Goal: Transaction & Acquisition: Book appointment/travel/reservation

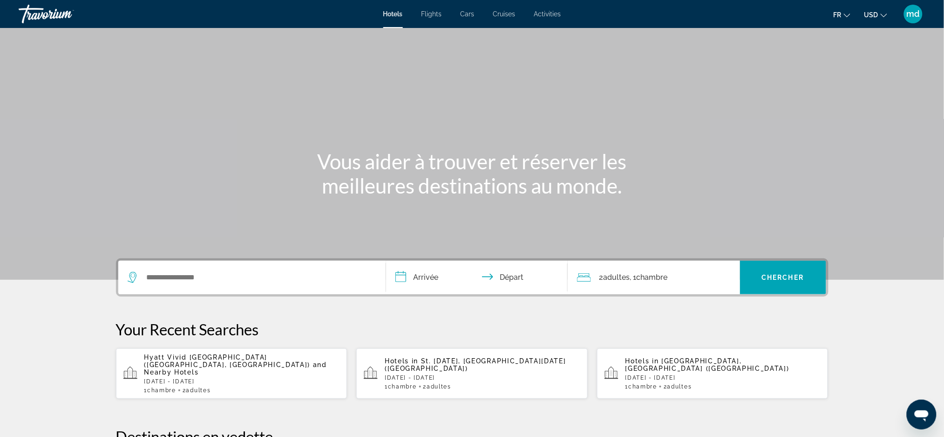
click at [882, 15] on icon "Change currency" at bounding box center [884, 15] width 7 height 7
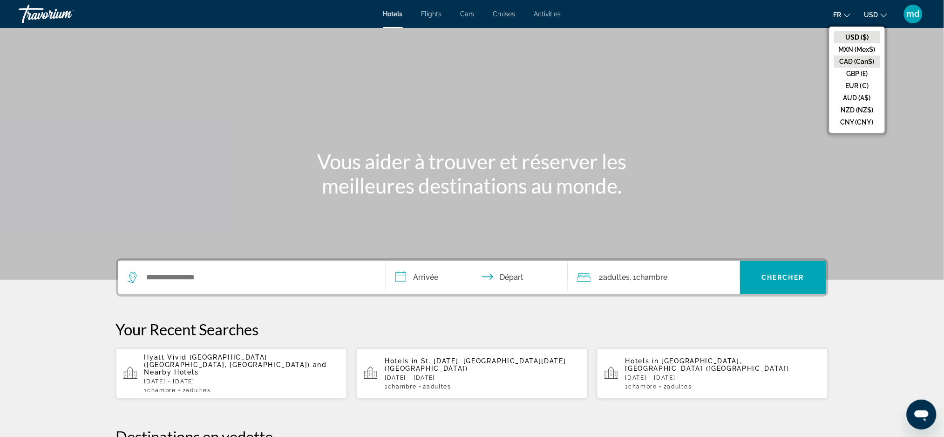
click at [868, 57] on button "CAD (Can$)" at bounding box center [857, 61] width 46 height 12
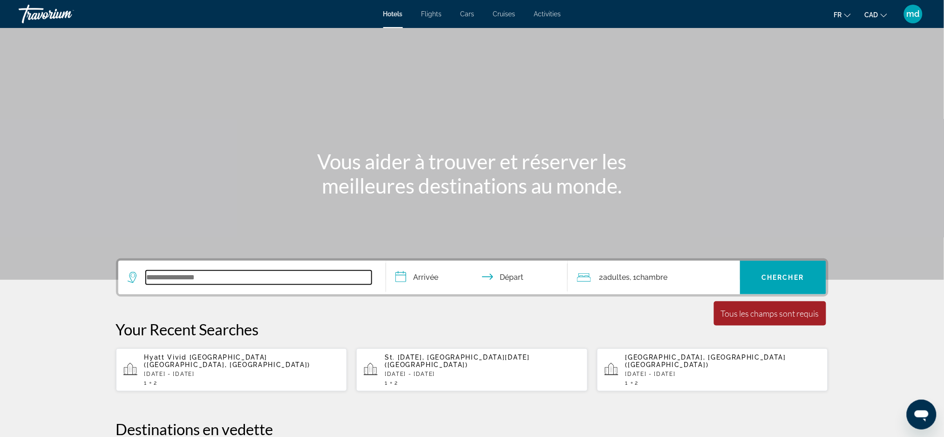
click at [240, 281] on input "Search widget" at bounding box center [259, 277] width 226 height 14
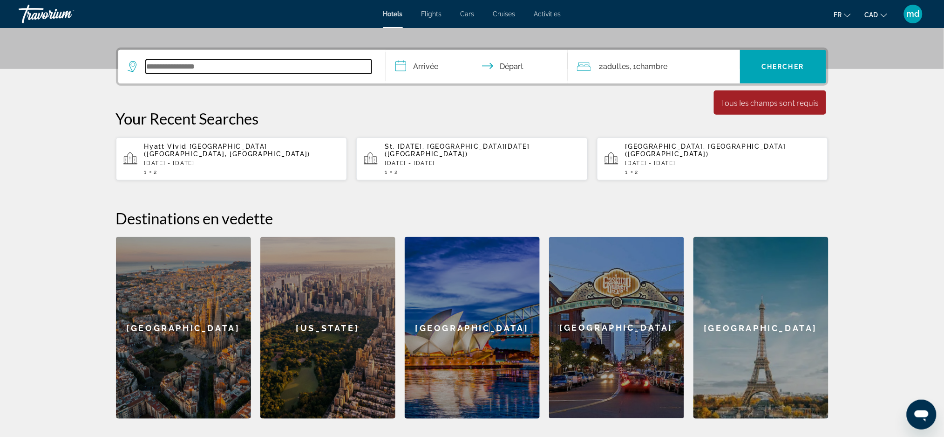
scroll to position [227, 0]
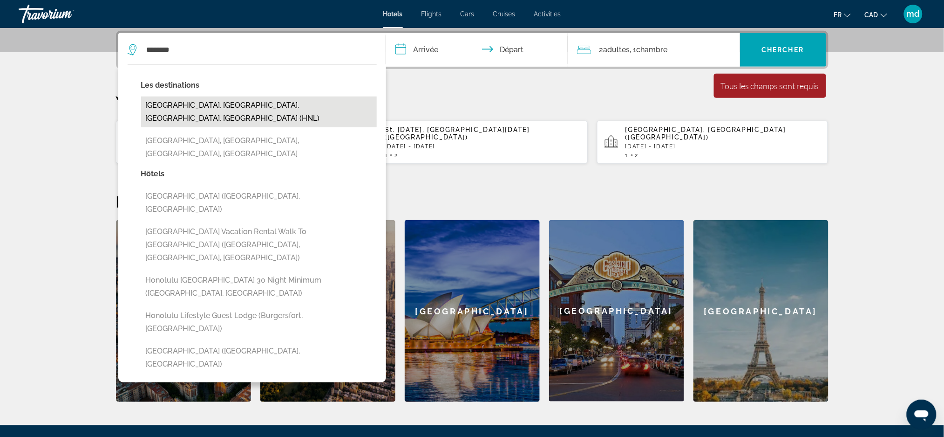
click at [284, 104] on button "[GEOGRAPHIC_DATA], [GEOGRAPHIC_DATA], [GEOGRAPHIC_DATA], [GEOGRAPHIC_DATA] (HNL)" at bounding box center [259, 111] width 236 height 31
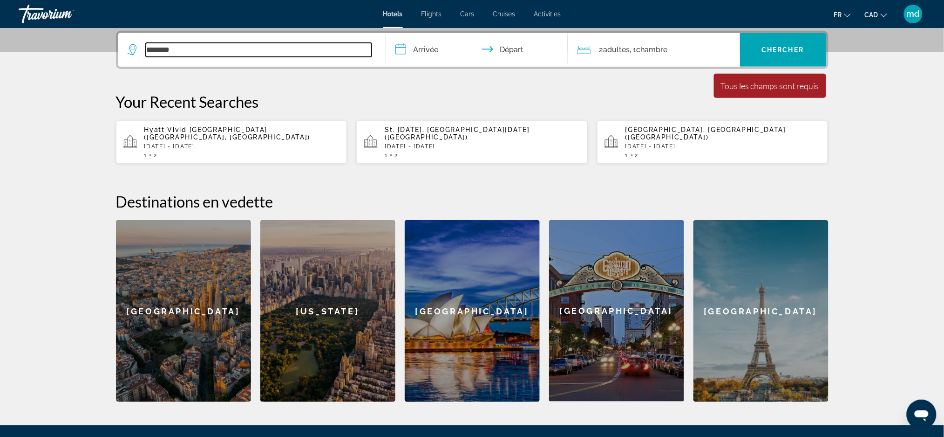
type input "**********"
click at [413, 54] on input "**********" at bounding box center [478, 51] width 185 height 36
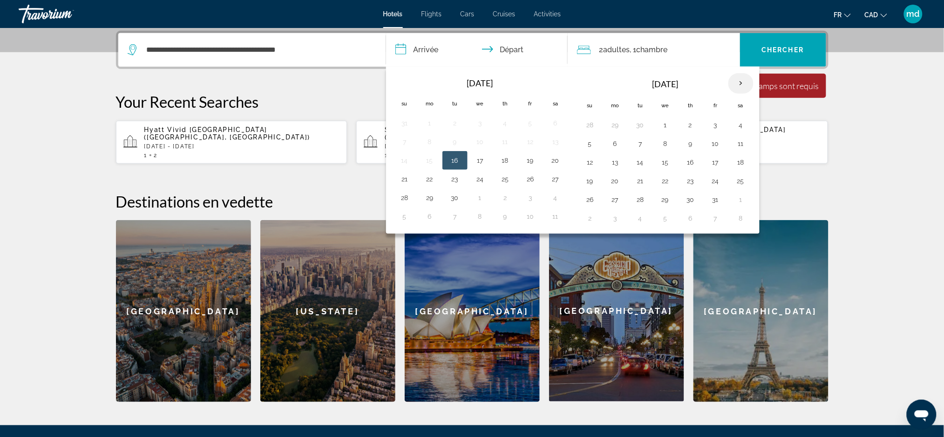
click at [738, 83] on th "Next month" at bounding box center [741, 83] width 25 height 21
click at [426, 164] on button "10" at bounding box center [430, 162] width 15 height 13
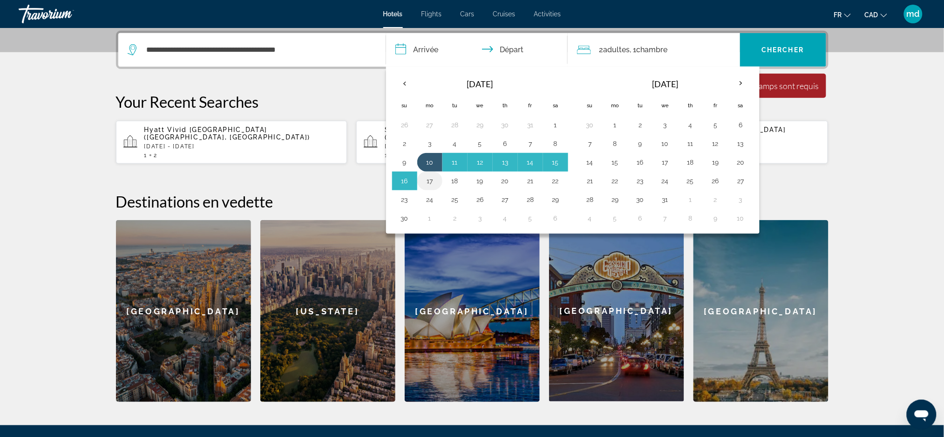
click at [429, 179] on button "17" at bounding box center [430, 180] width 15 height 13
type input "**********"
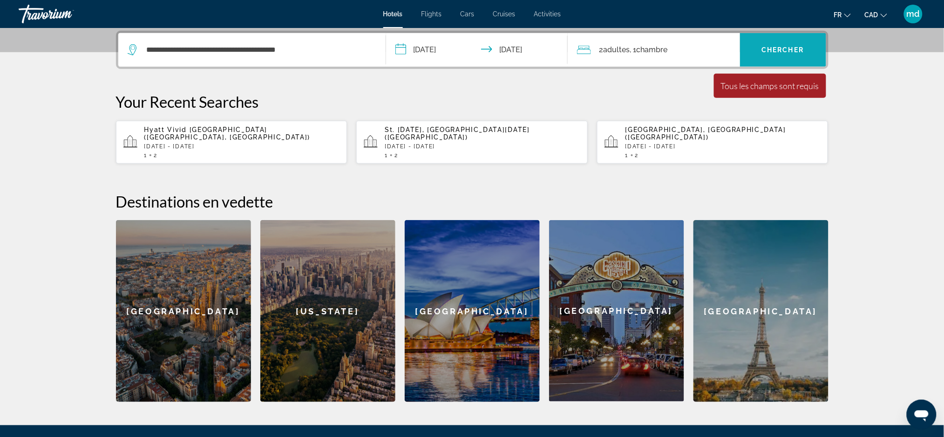
click at [762, 48] on span "Chercher" at bounding box center [783, 49] width 42 height 7
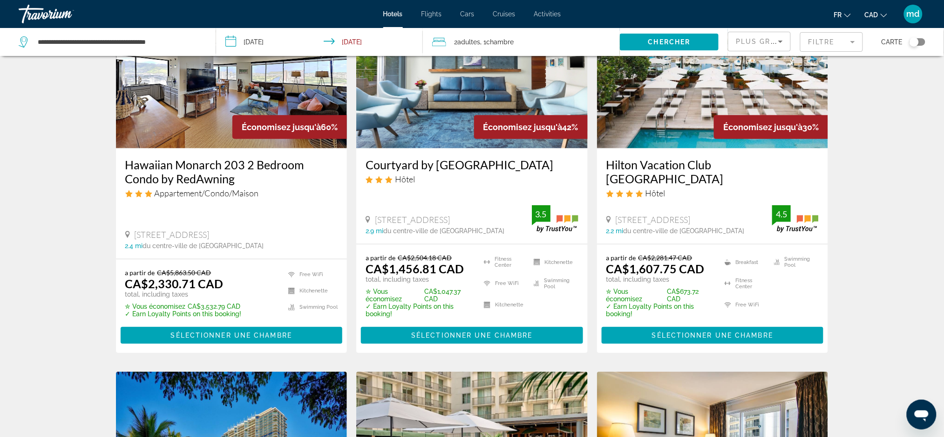
scroll to position [62, 0]
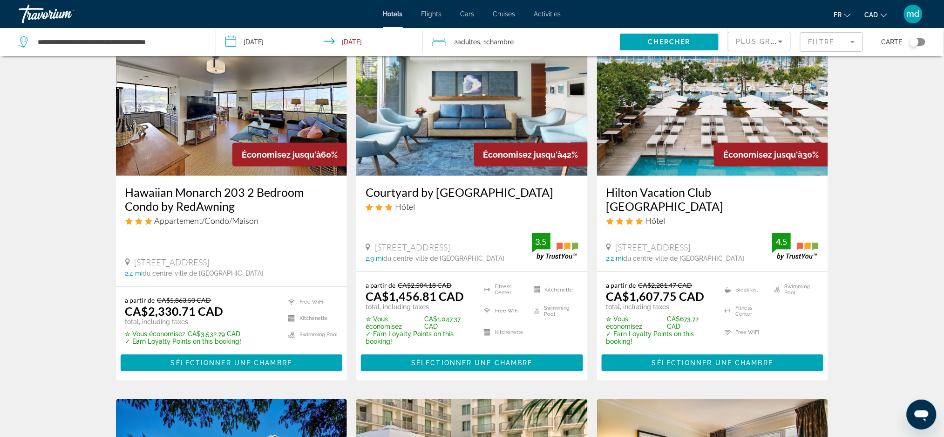
click at [200, 201] on h3 "Hawaiian Monarch 203 2 Bedroom Condo by RedAwning" at bounding box center [231, 199] width 213 height 28
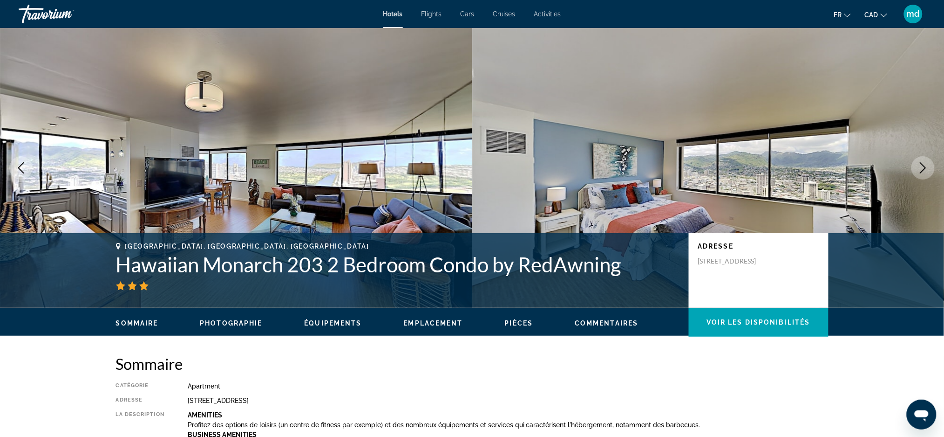
click at [926, 165] on icon "Next image" at bounding box center [923, 167] width 11 height 11
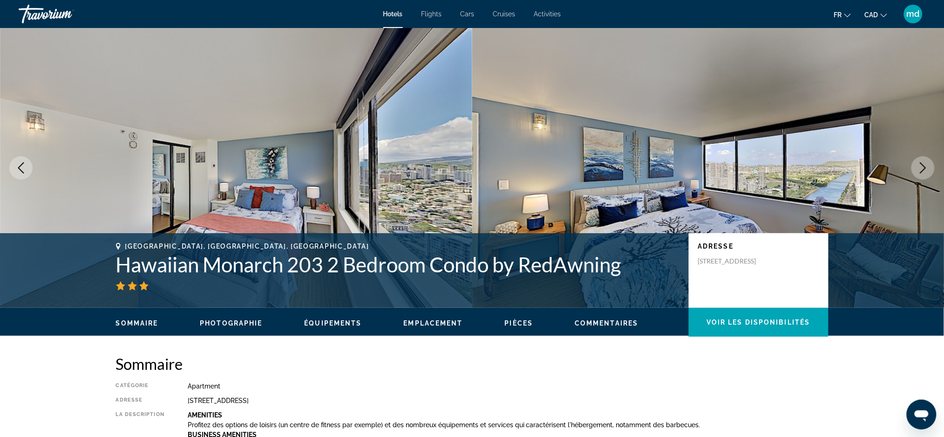
click at [926, 165] on icon "Next image" at bounding box center [923, 167] width 11 height 11
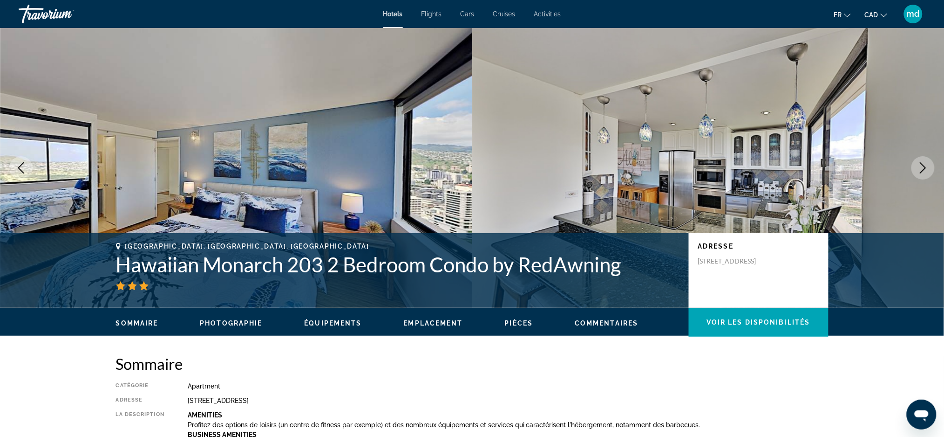
click at [926, 165] on icon "Next image" at bounding box center [923, 167] width 11 height 11
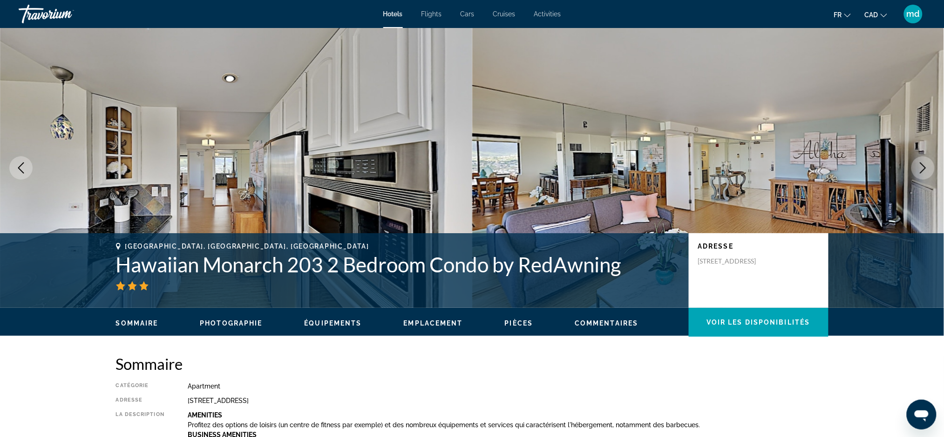
click at [926, 165] on icon "Next image" at bounding box center [923, 167] width 11 height 11
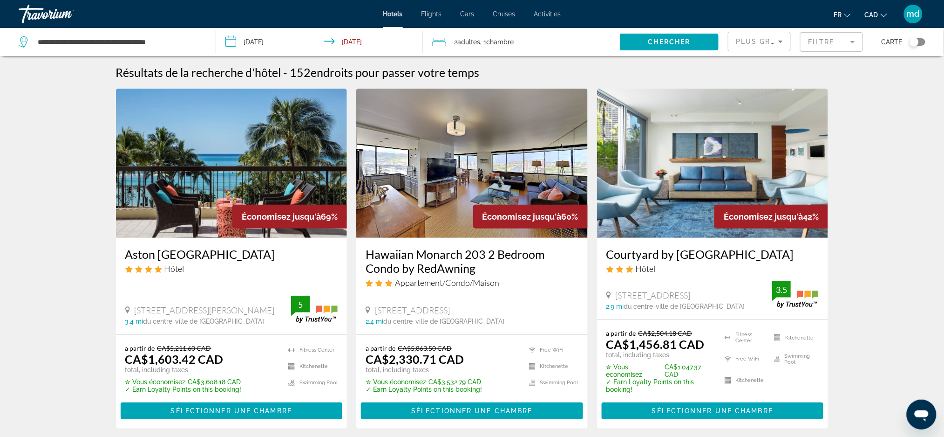
click at [175, 251] on h3 "Aston [GEOGRAPHIC_DATA]" at bounding box center [231, 254] width 213 height 14
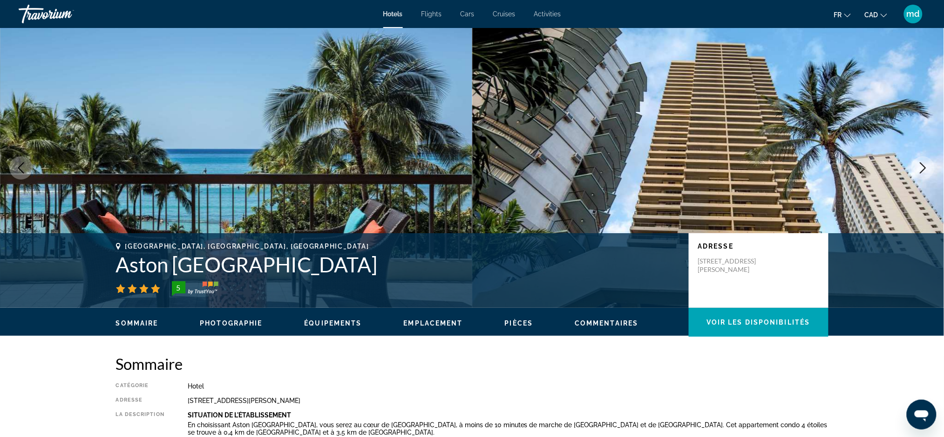
click at [929, 166] on icon "Next image" at bounding box center [923, 167] width 11 height 11
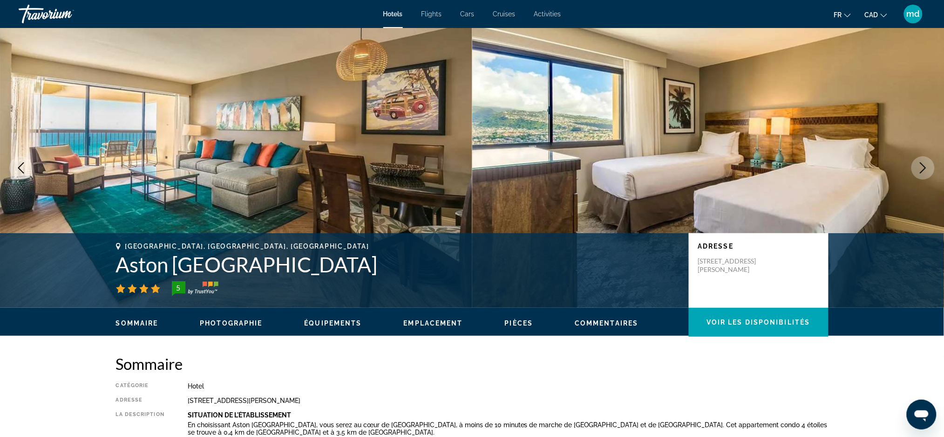
click at [925, 166] on icon "Next image" at bounding box center [923, 167] width 11 height 11
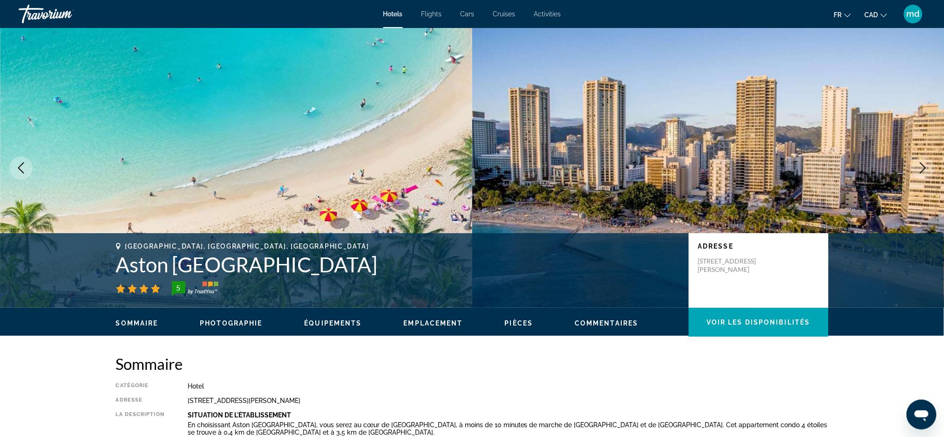
click at [925, 166] on icon "Next image" at bounding box center [923, 167] width 11 height 11
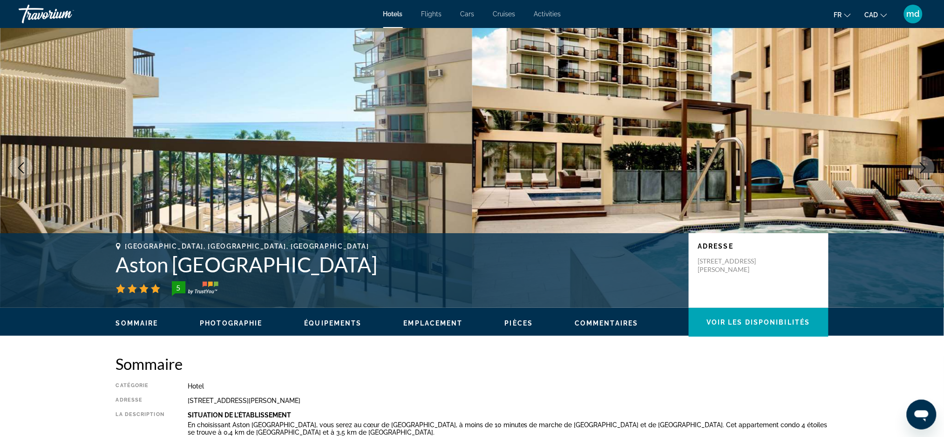
click at [925, 166] on icon "Next image" at bounding box center [923, 167] width 11 height 11
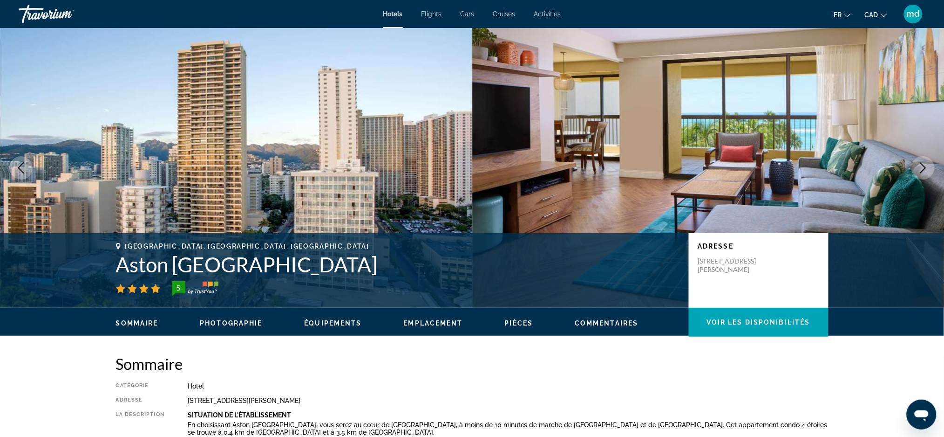
click at [925, 166] on icon "Next image" at bounding box center [923, 167] width 11 height 11
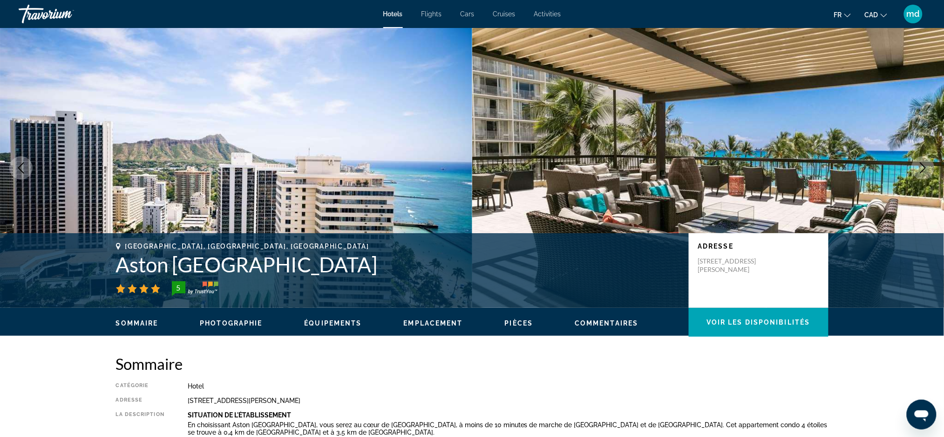
drag, startPoint x: 378, startPoint y: 268, endPoint x: 97, endPoint y: 258, distance: 281.1
click at [97, 258] on div "[GEOGRAPHIC_DATA], [GEOGRAPHIC_DATA], [GEOGRAPHIC_DATA] Aston [GEOGRAPHIC_DATA]…" at bounding box center [472, 270] width 750 height 56
copy h1 "Aston [GEOGRAPHIC_DATA]"
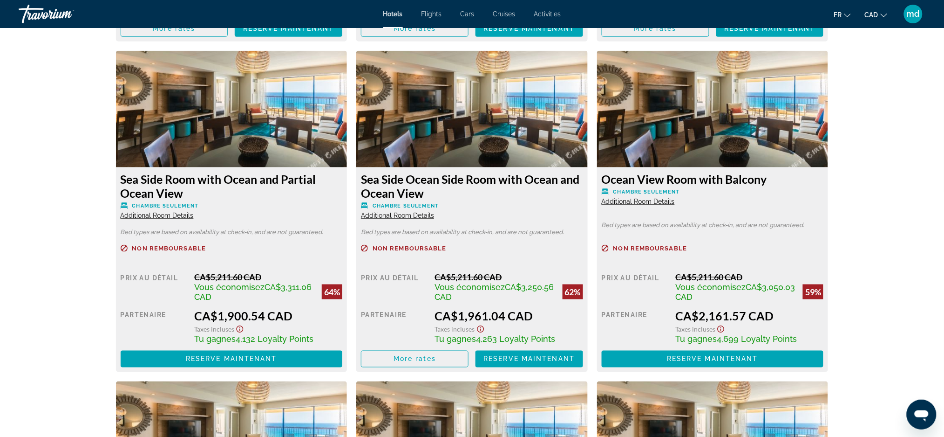
scroll to position [1242, 0]
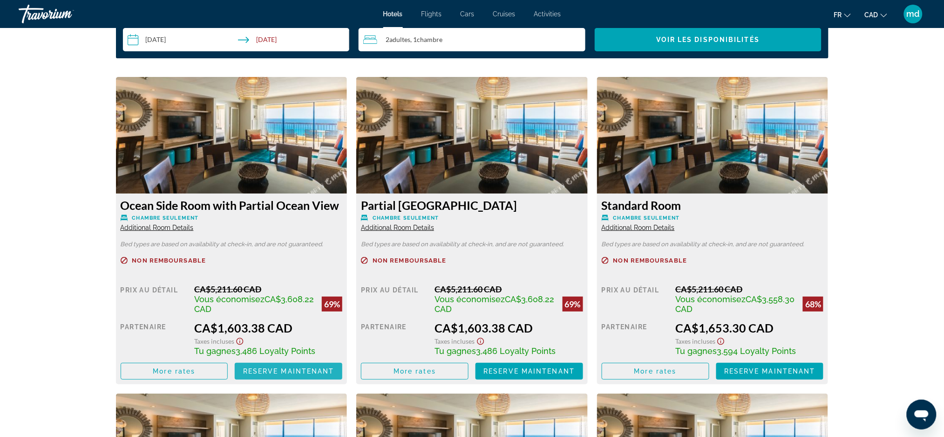
click at [291, 370] on span "Reserve maintenant" at bounding box center [288, 370] width 91 height 7
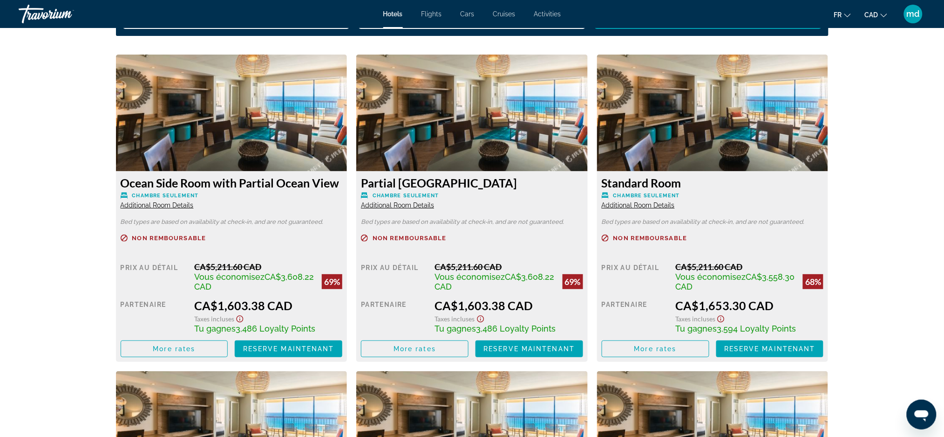
scroll to position [1242, 0]
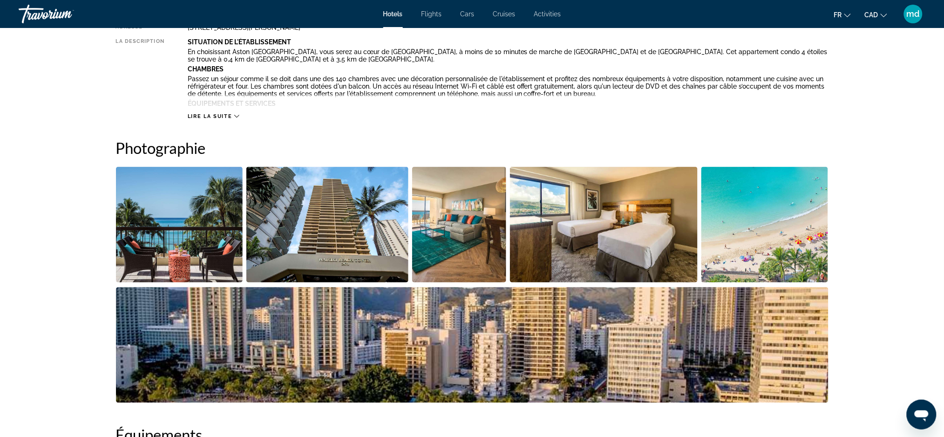
scroll to position [497, 0]
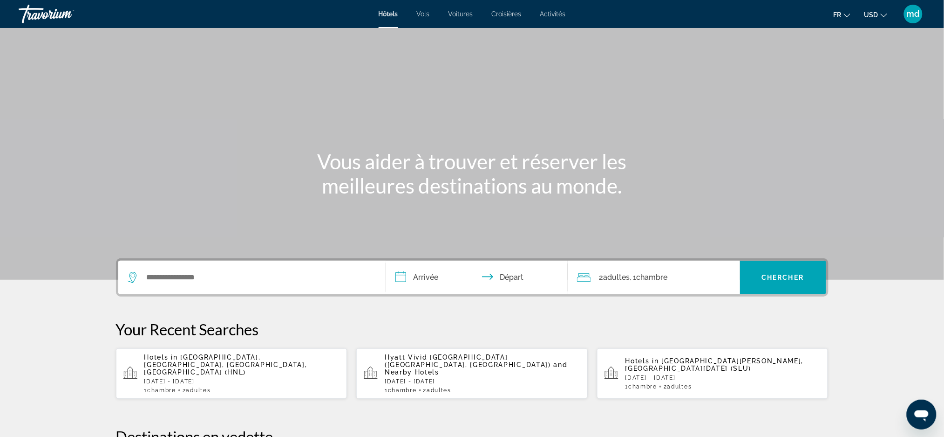
click at [882, 15] on icon "Change currency" at bounding box center [884, 15] width 7 height 7
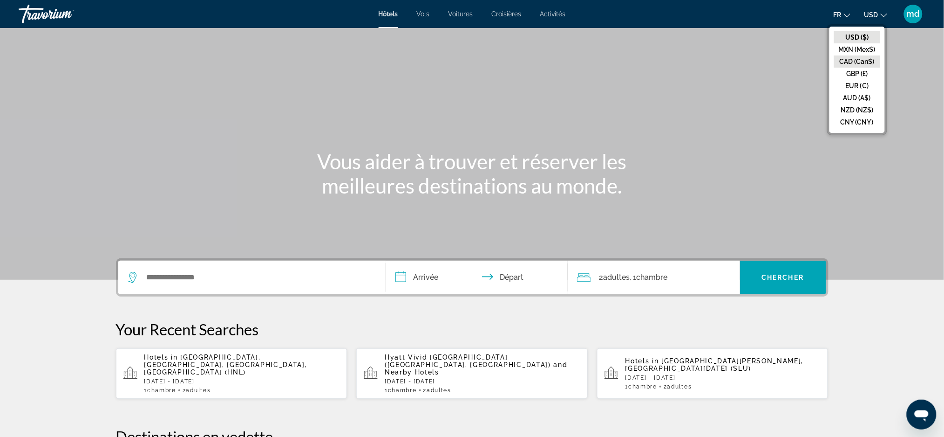
click at [856, 58] on button "CAD (Can$)" at bounding box center [857, 61] width 46 height 12
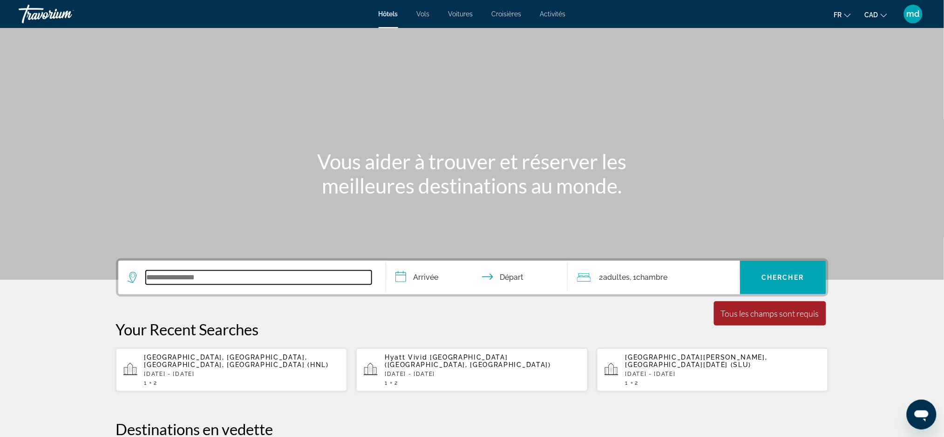
click at [248, 279] on input "Search widget" at bounding box center [259, 277] width 226 height 14
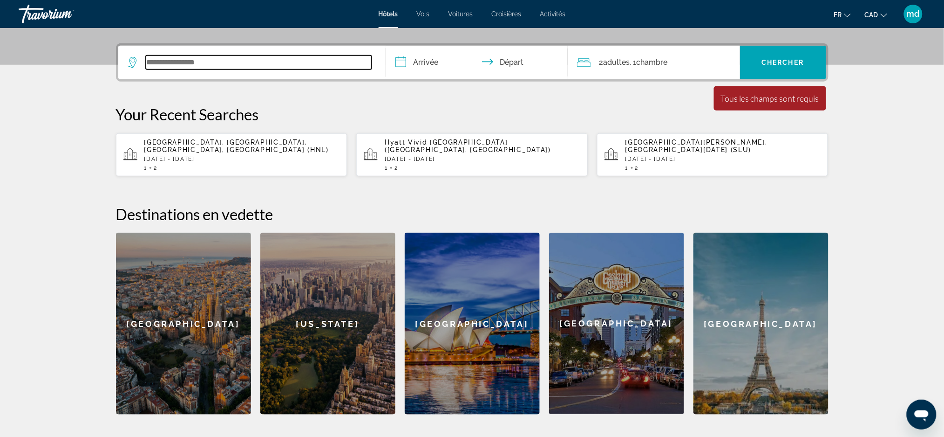
scroll to position [227, 0]
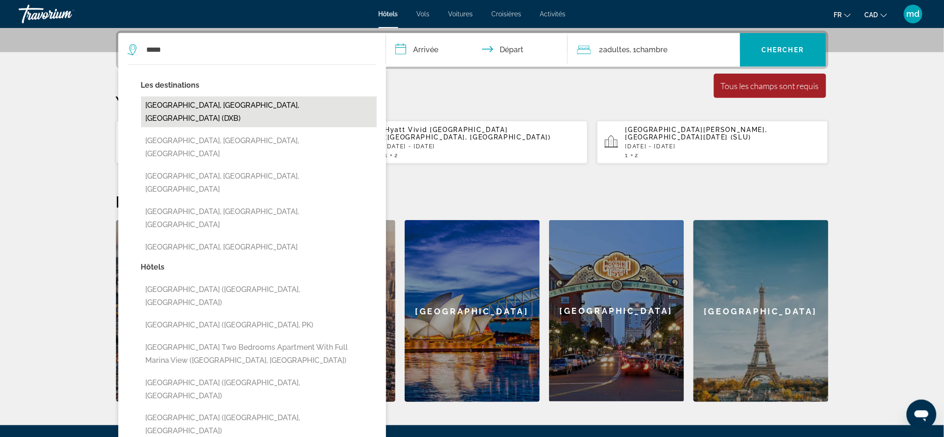
click at [302, 99] on button "Dubai, Dubai Emirate, United Arab Emirates (DXB)" at bounding box center [259, 111] width 236 height 31
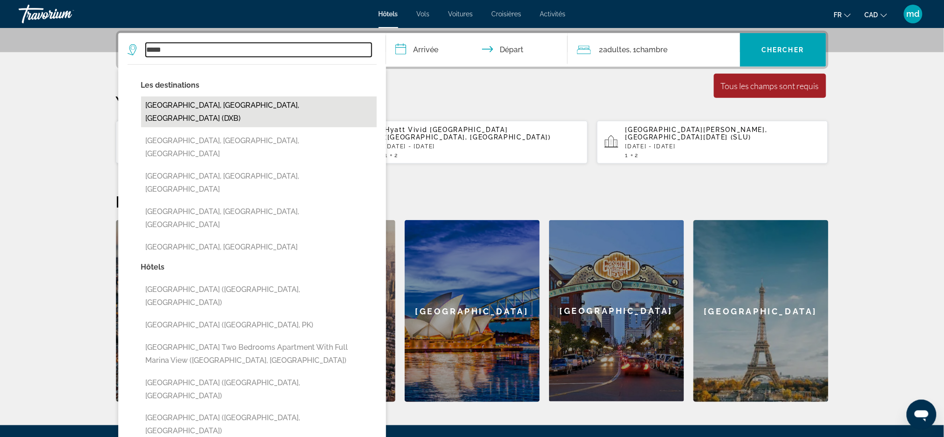
type input "**********"
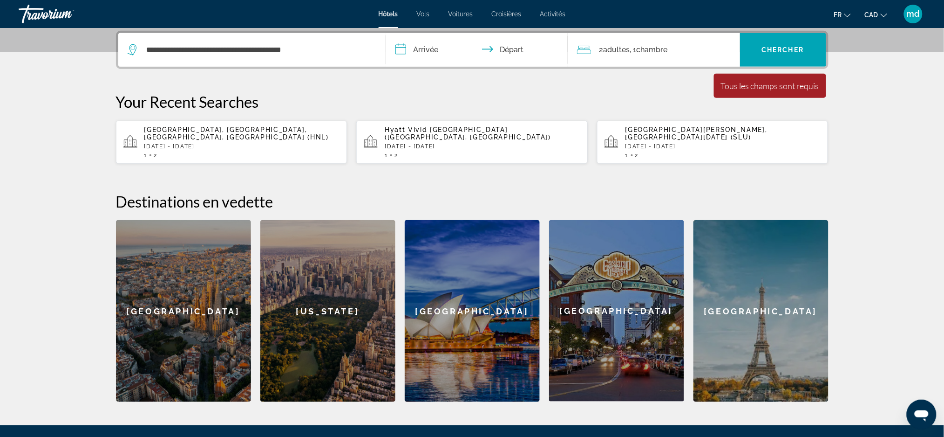
click at [428, 45] on input "**********" at bounding box center [478, 51] width 185 height 36
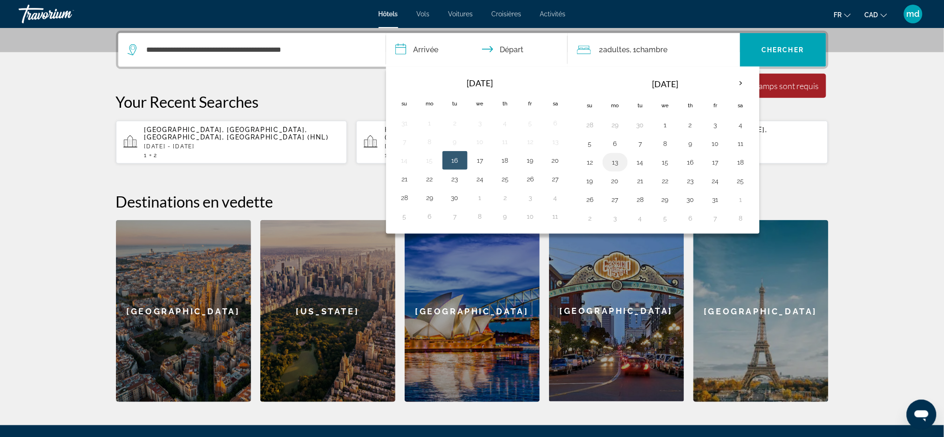
click at [620, 162] on button "13" at bounding box center [615, 162] width 15 height 13
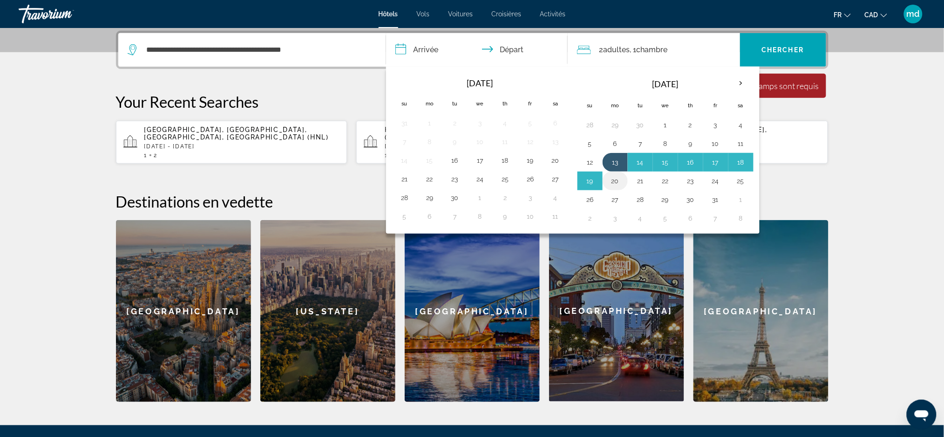
click at [619, 179] on button "20" at bounding box center [615, 180] width 15 height 13
type input "**********"
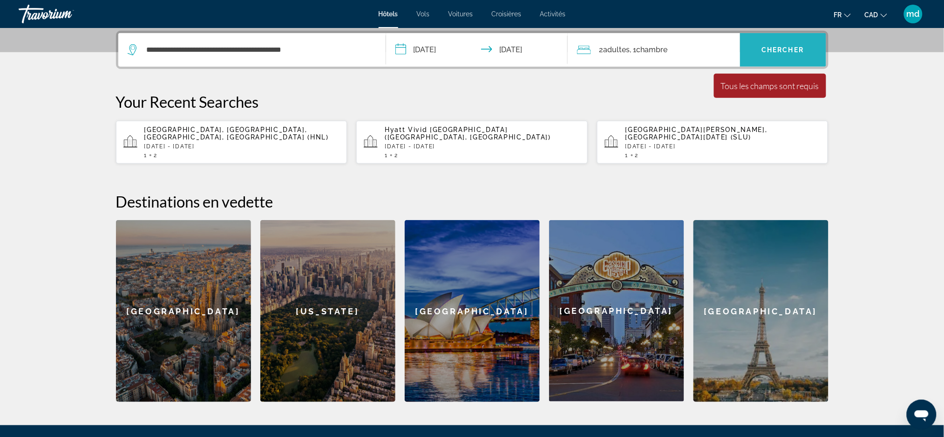
click at [773, 49] on span "Chercher" at bounding box center [783, 49] width 42 height 7
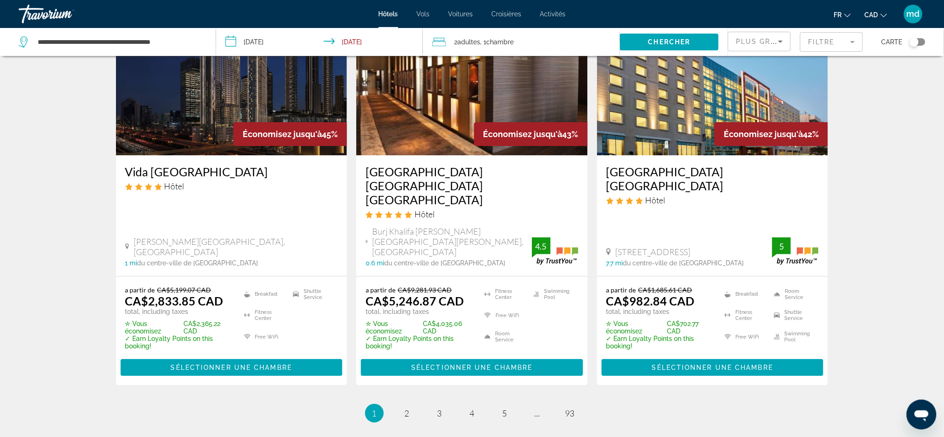
scroll to position [1243, 0]
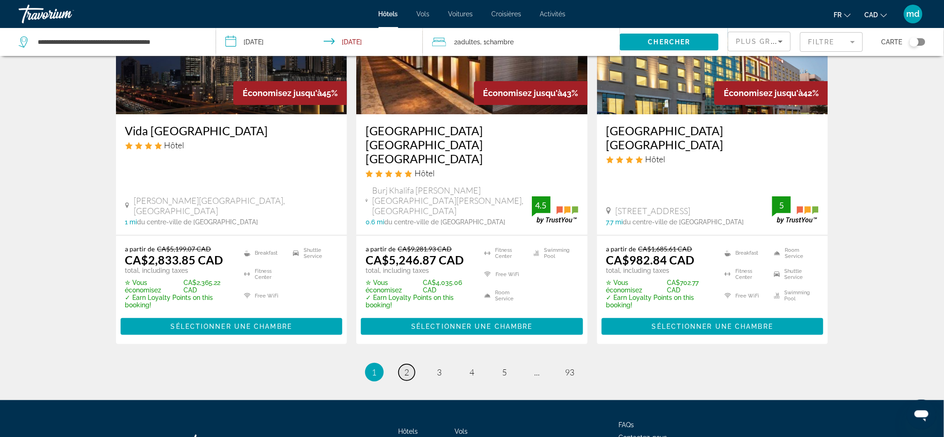
click at [406, 367] on span "2" at bounding box center [407, 372] width 5 height 10
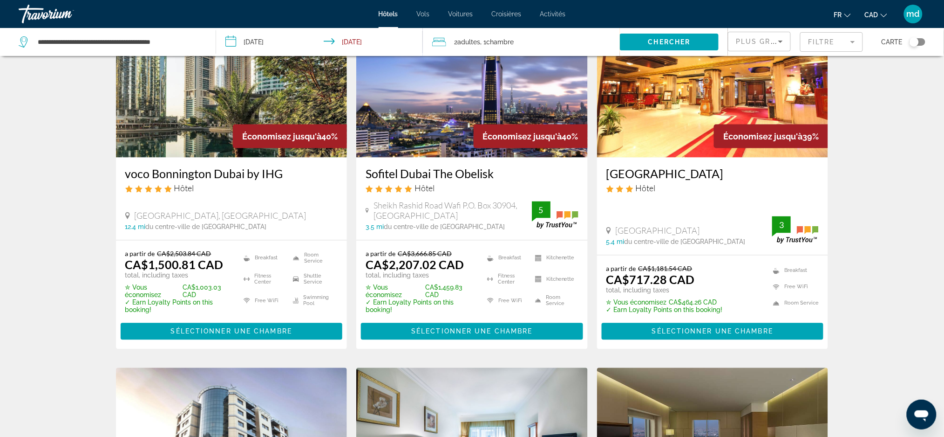
scroll to position [683, 0]
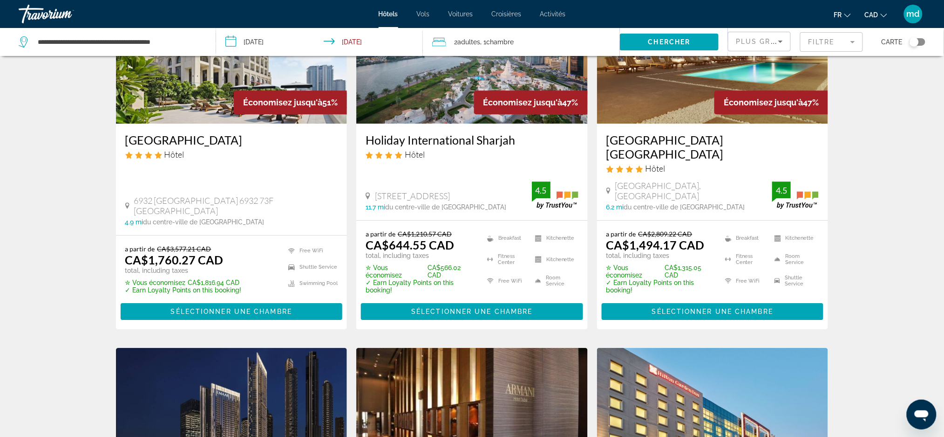
scroll to position [807, 0]
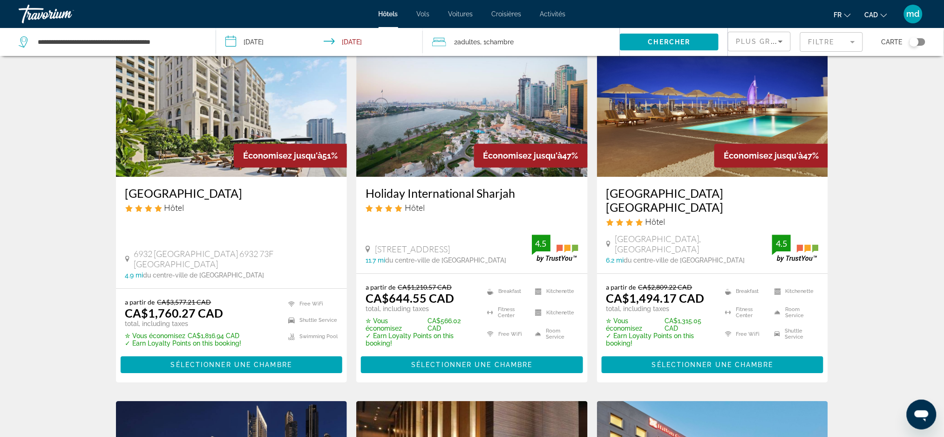
click at [530, 104] on img "Main content" at bounding box center [472, 101] width 232 height 149
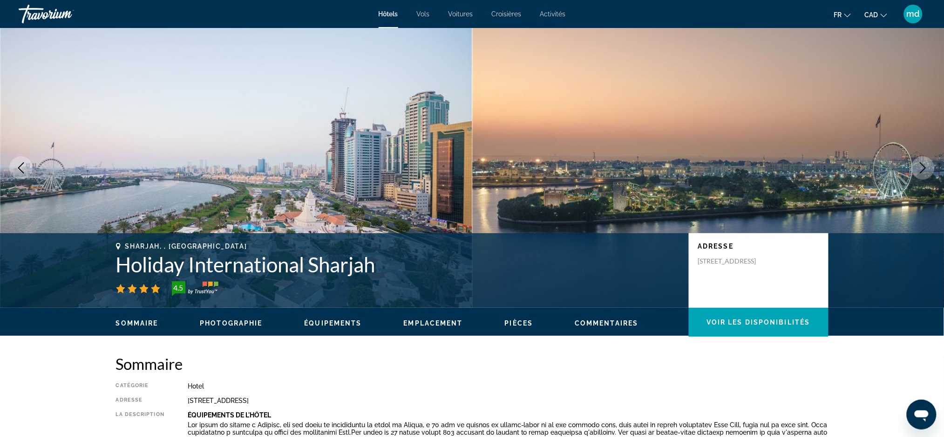
click at [921, 167] on icon "Next image" at bounding box center [923, 167] width 11 height 11
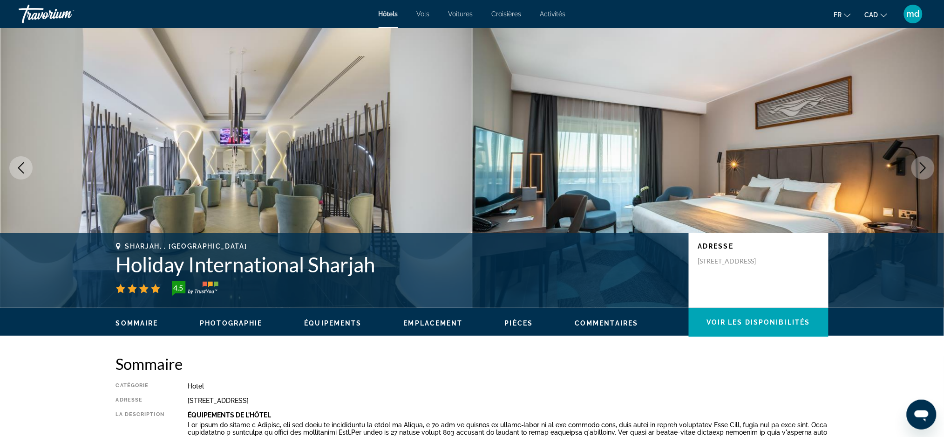
click at [921, 167] on icon "Next image" at bounding box center [923, 167] width 11 height 11
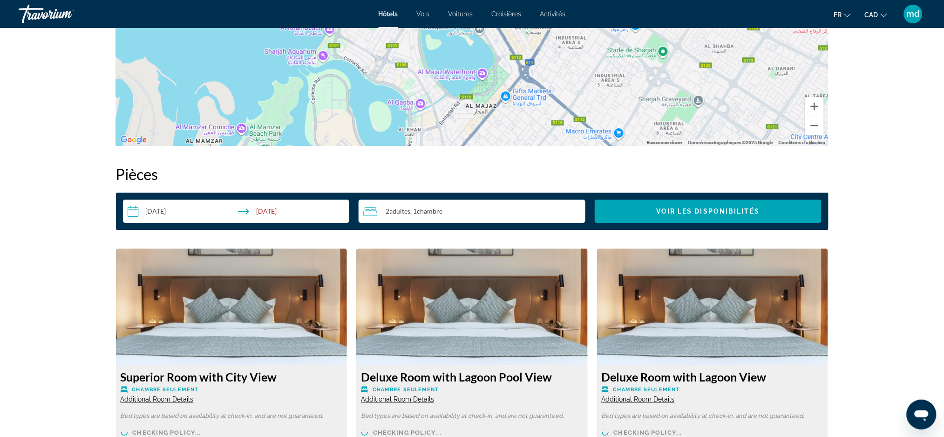
scroll to position [994, 0]
